Goal: Information Seeking & Learning: Learn about a topic

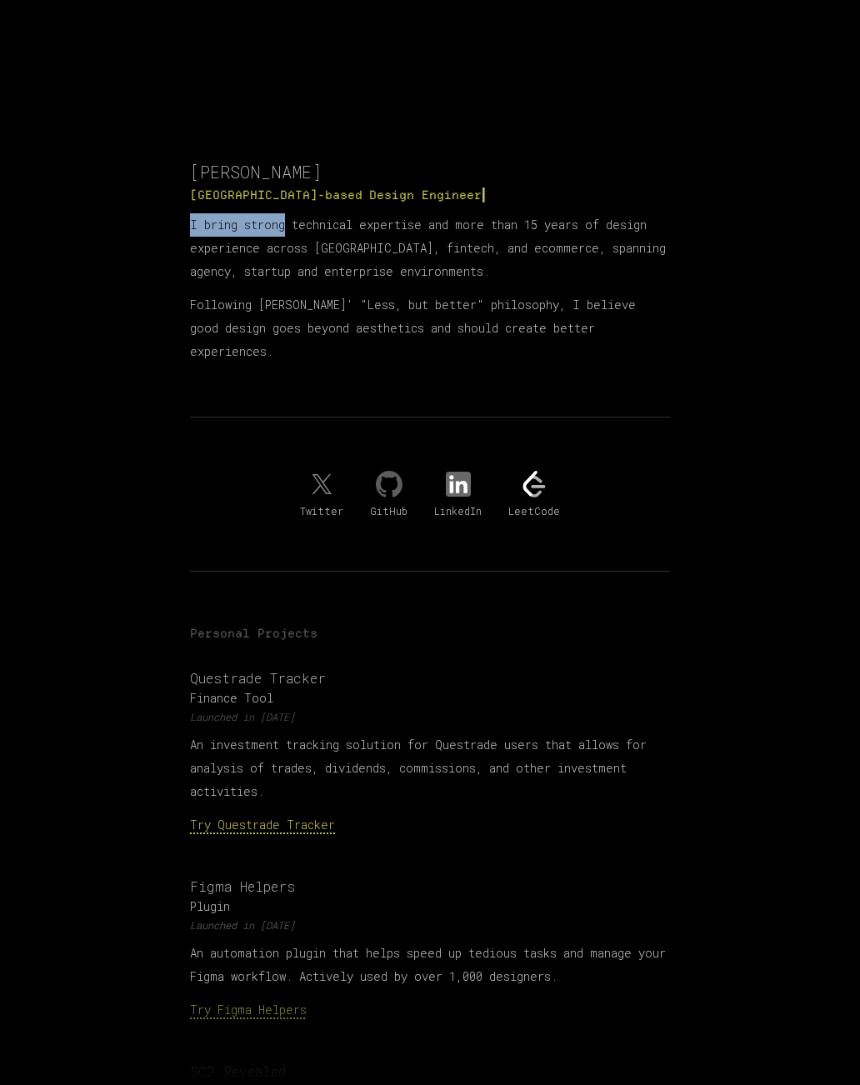
click at [309, 279] on p "I bring strong technical expertise and more than 15 years of design experience …" at bounding box center [430, 248] width 480 height 70
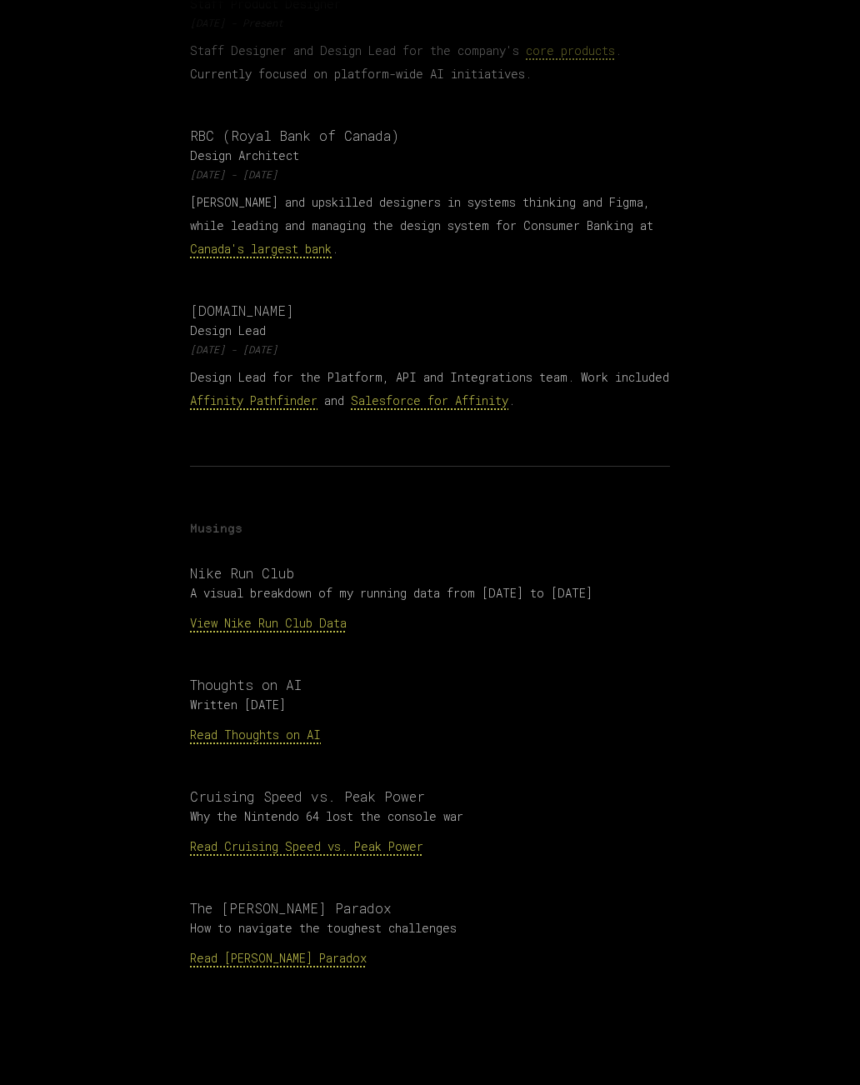
scroll to position [1442, 0]
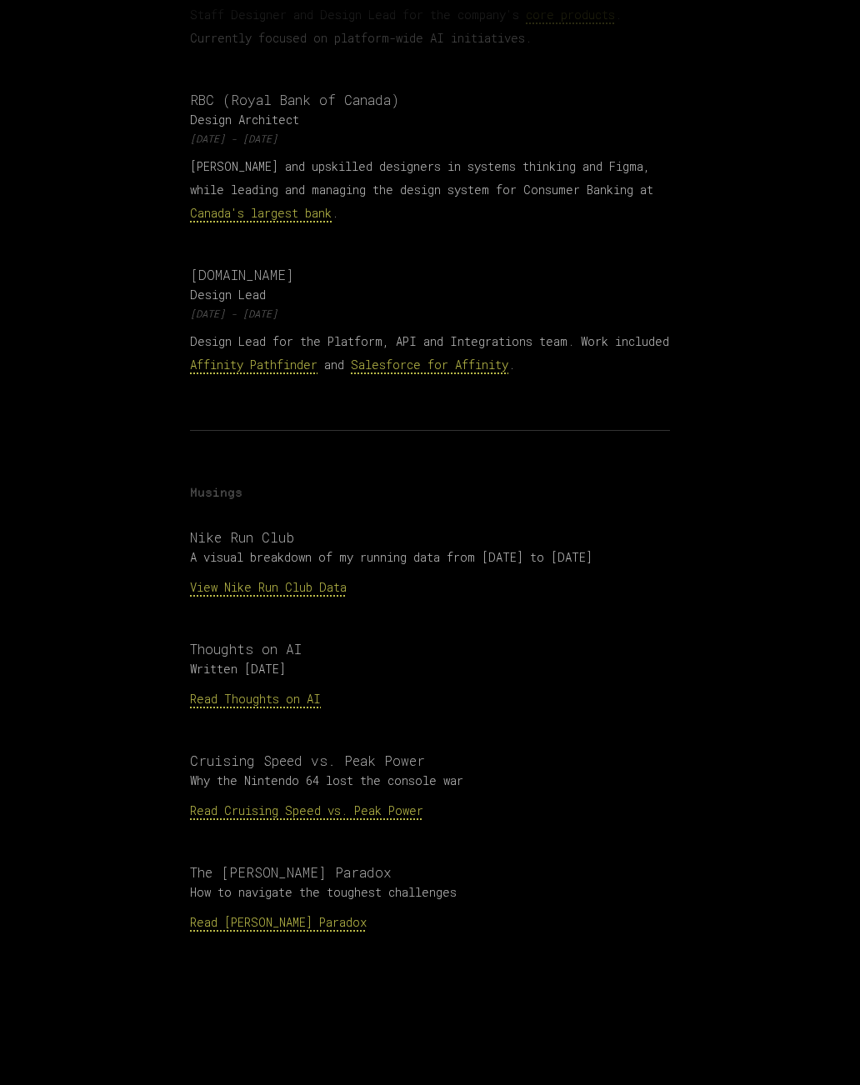
click at [263, 914] on link "Read [PERSON_NAME] Paradox" at bounding box center [278, 922] width 177 height 16
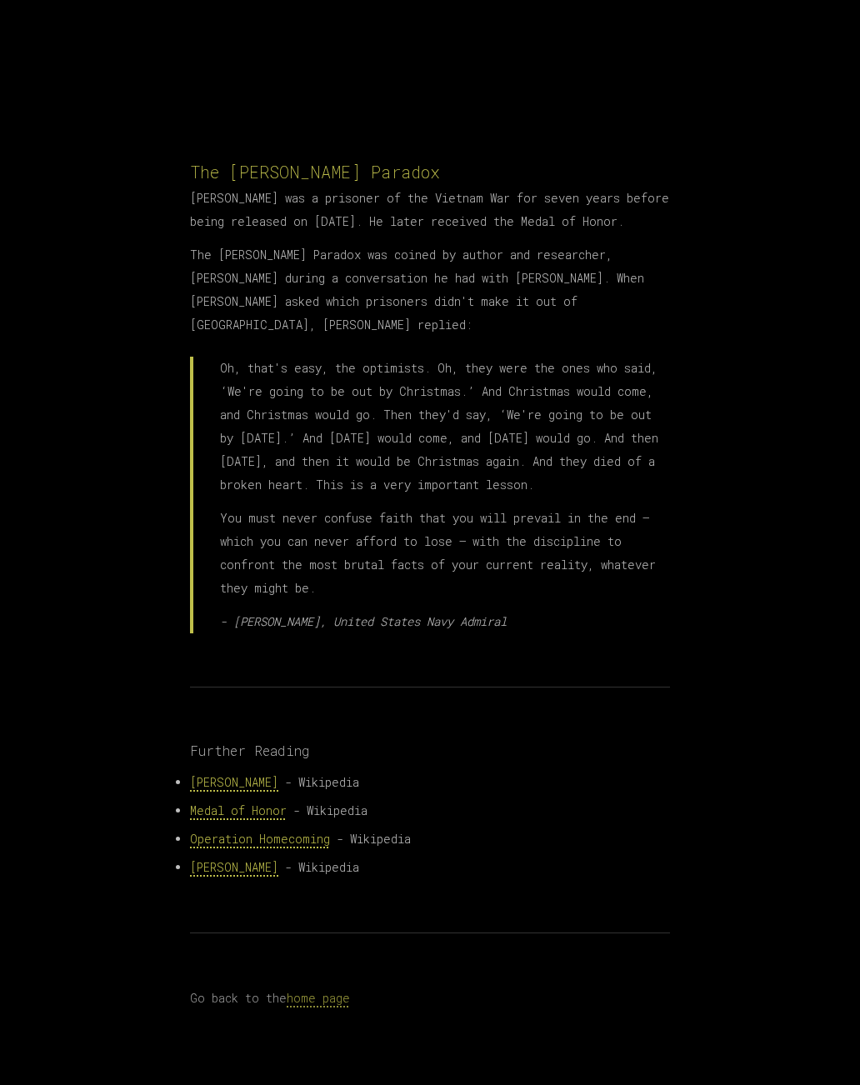
scroll to position [9, 0]
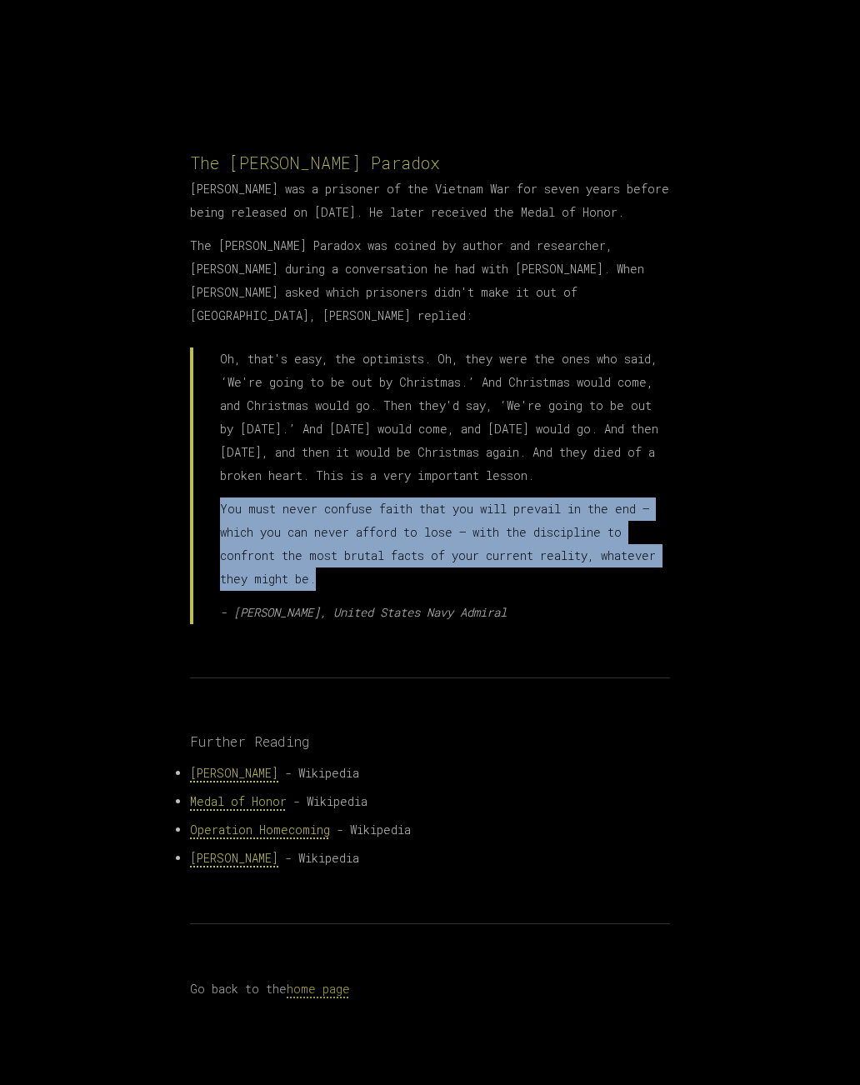
click at [567, 624] on p "- James Stockdale, United States Navy Admiral" at bounding box center [445, 612] width 450 height 23
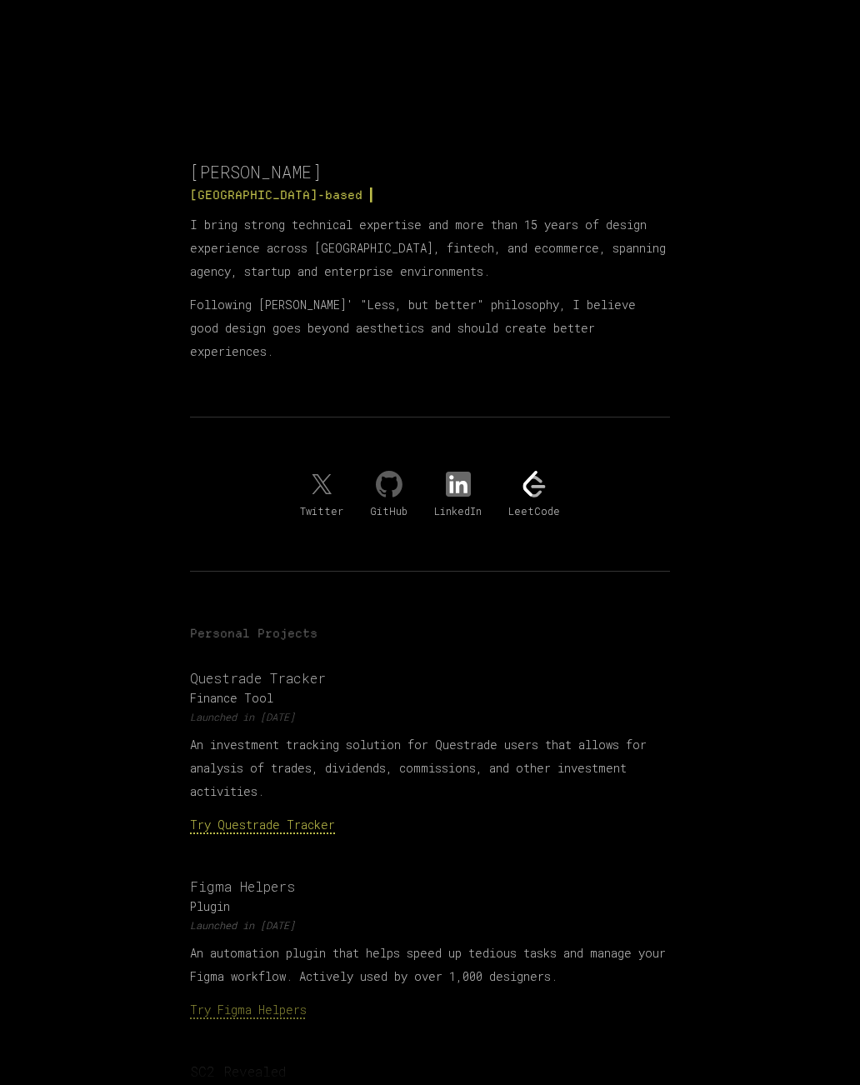
scroll to position [62, 0]
